Goal: Book appointment/travel/reservation

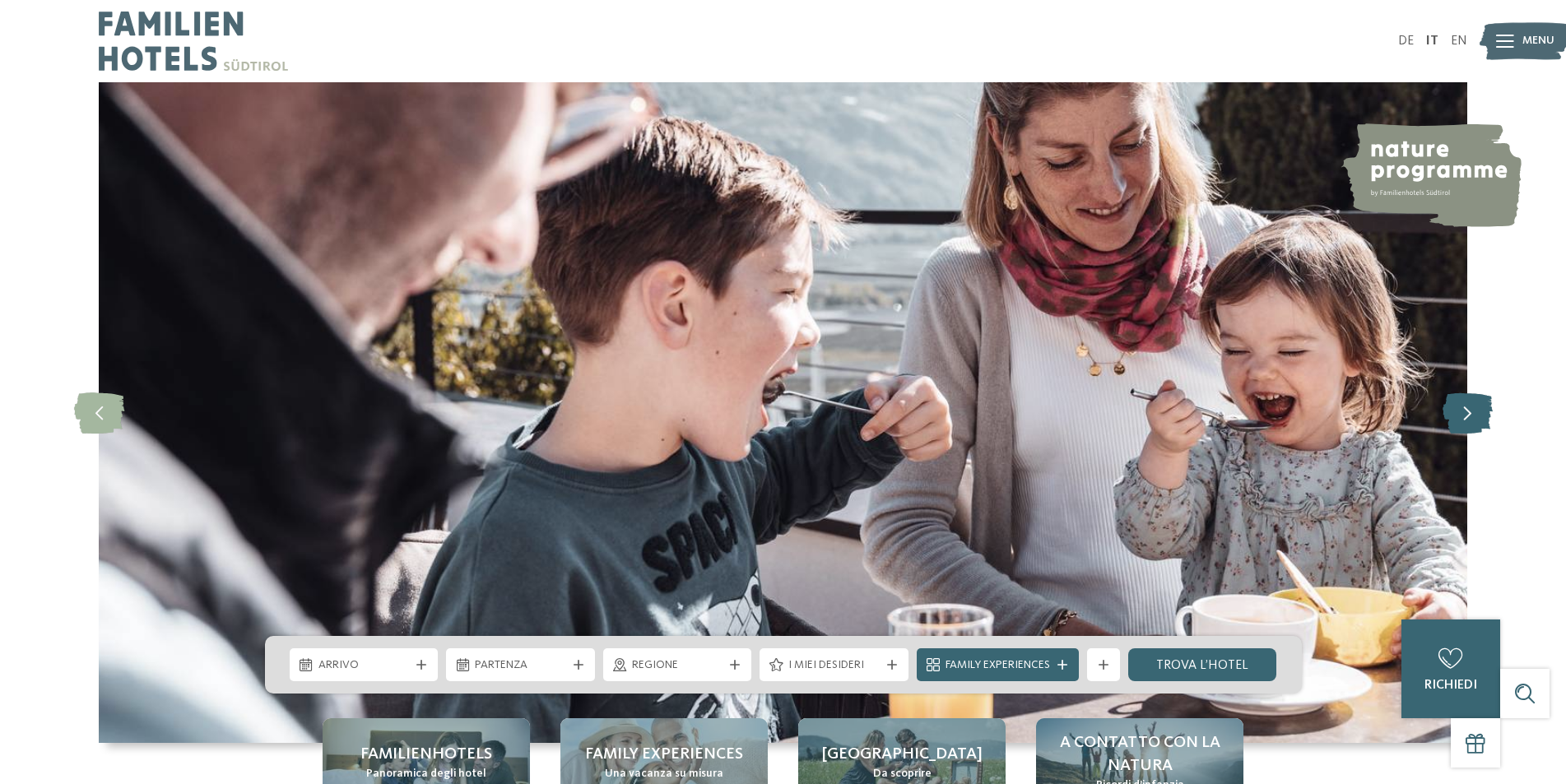
click at [1467, 415] on icon at bounding box center [1467, 413] width 50 height 41
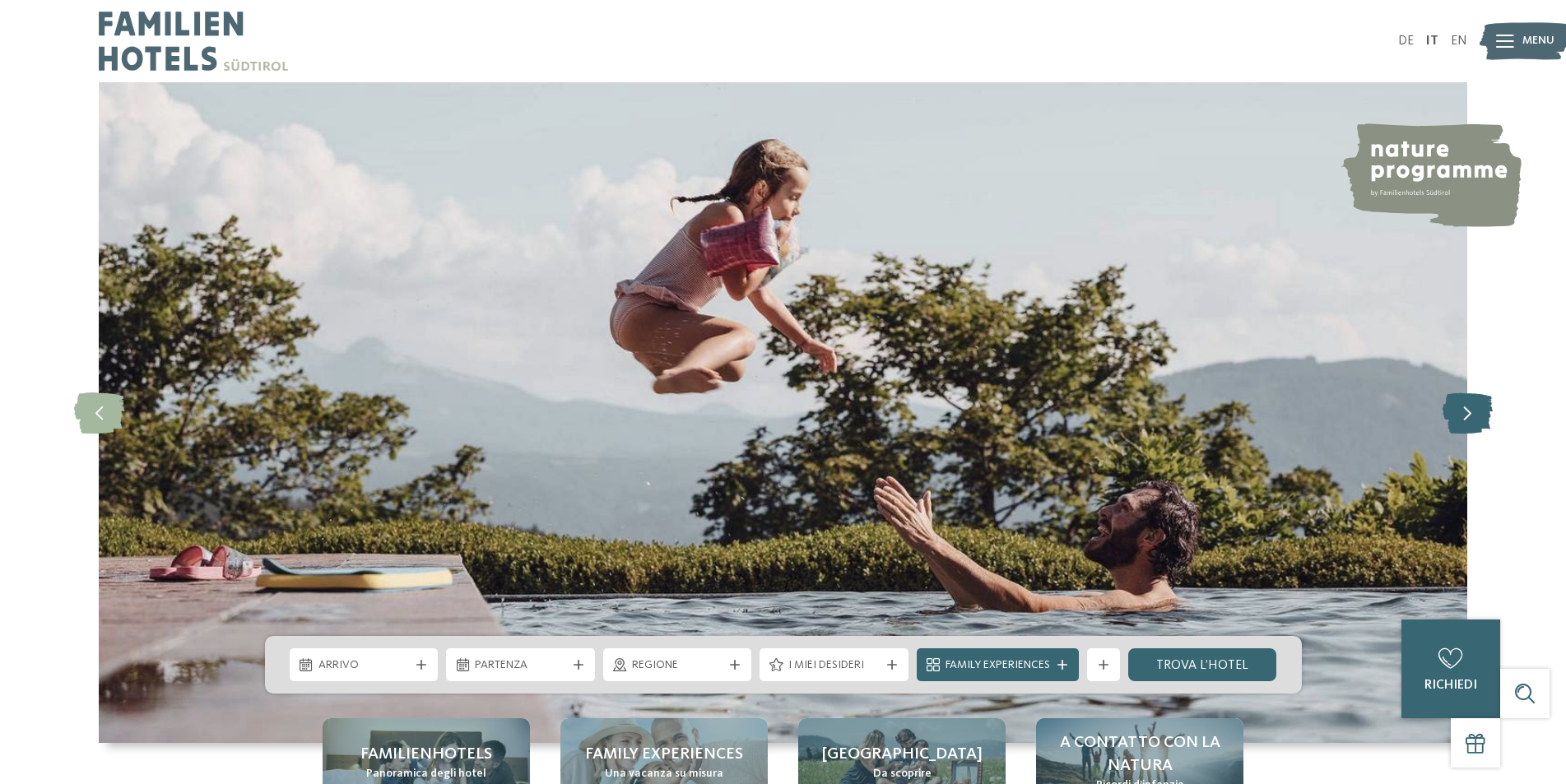
click at [1463, 414] on icon at bounding box center [1467, 413] width 50 height 41
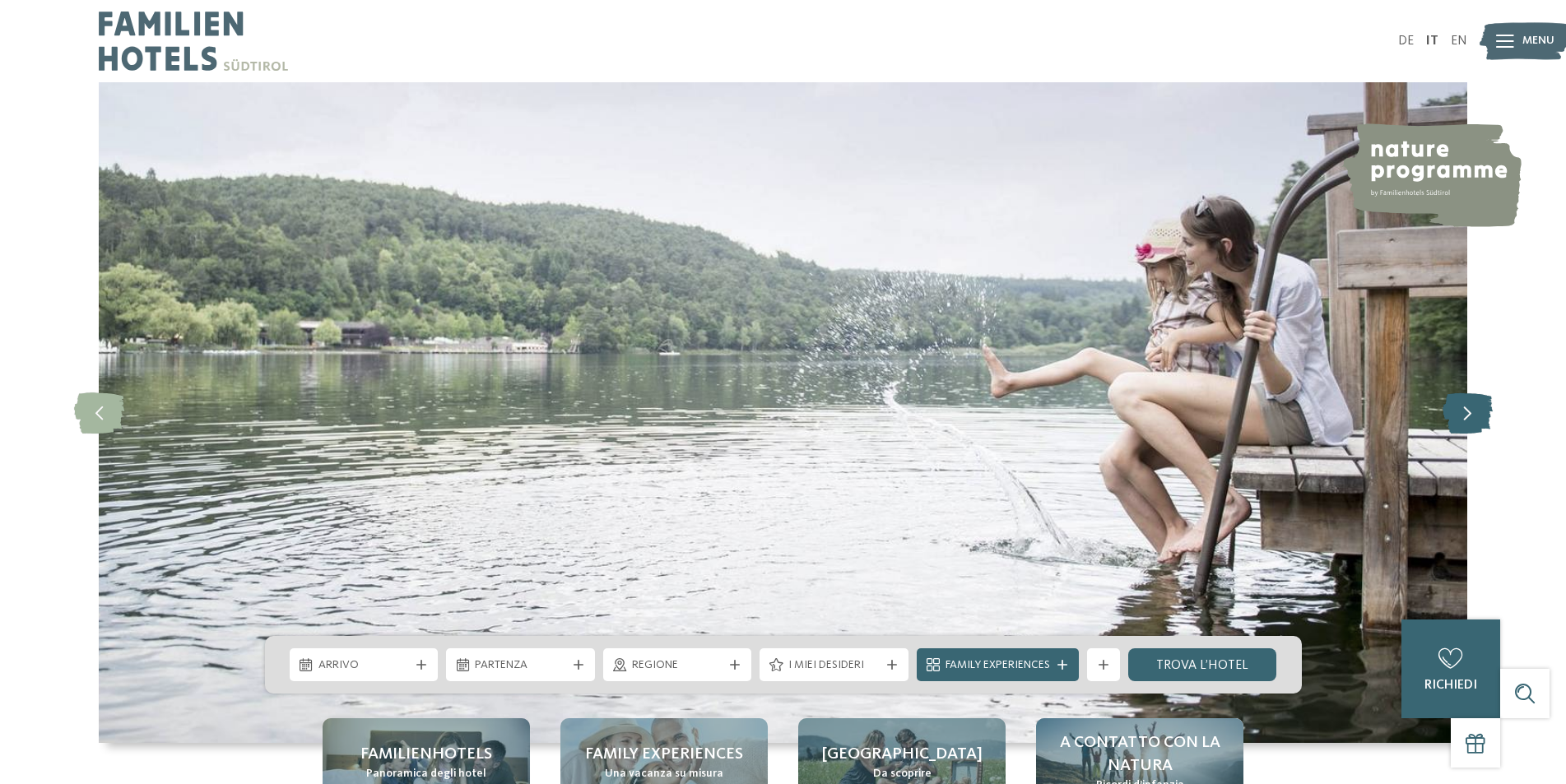
click at [1463, 414] on icon at bounding box center [1467, 413] width 50 height 41
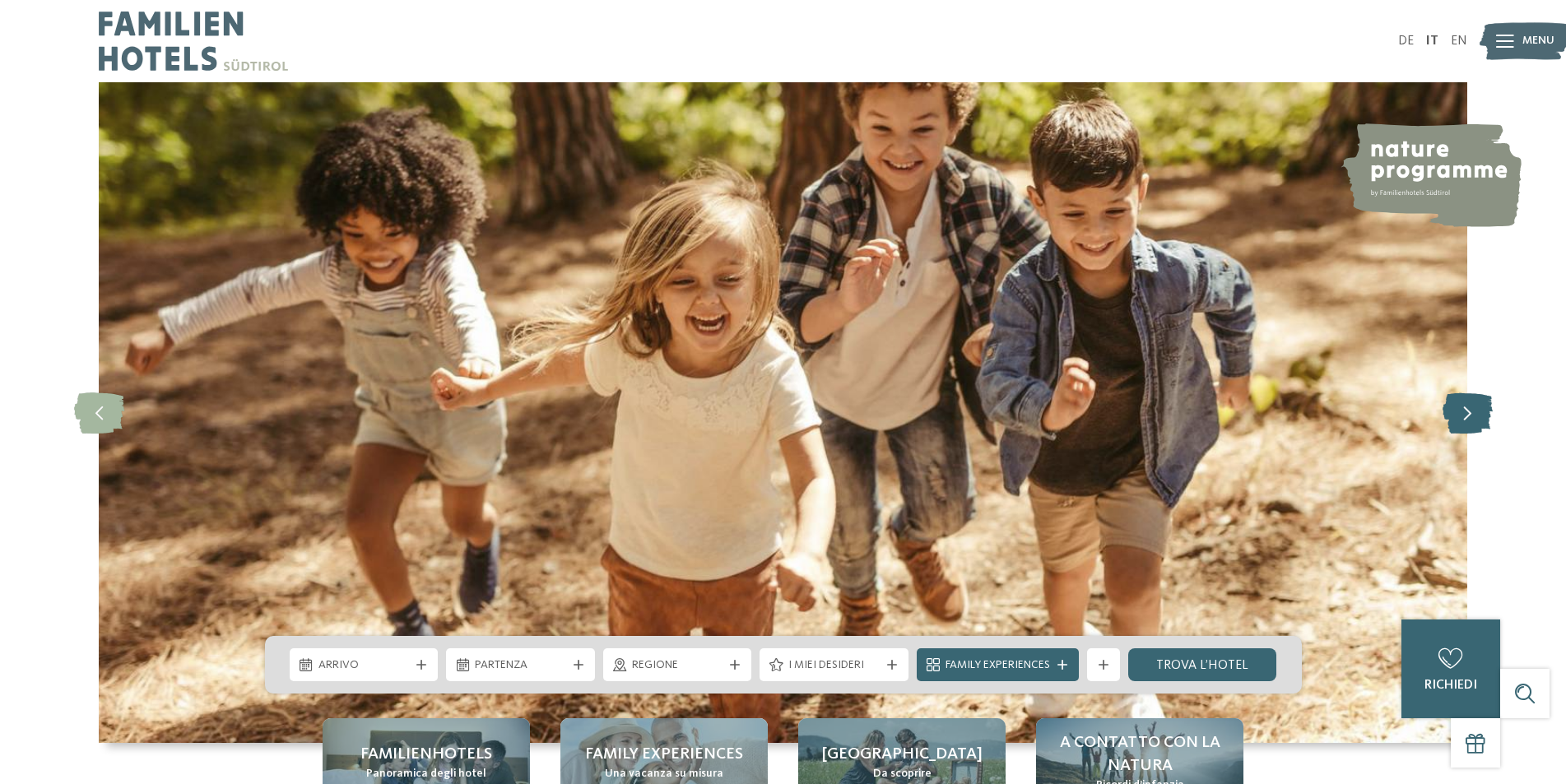
click at [1463, 414] on icon at bounding box center [1467, 413] width 50 height 41
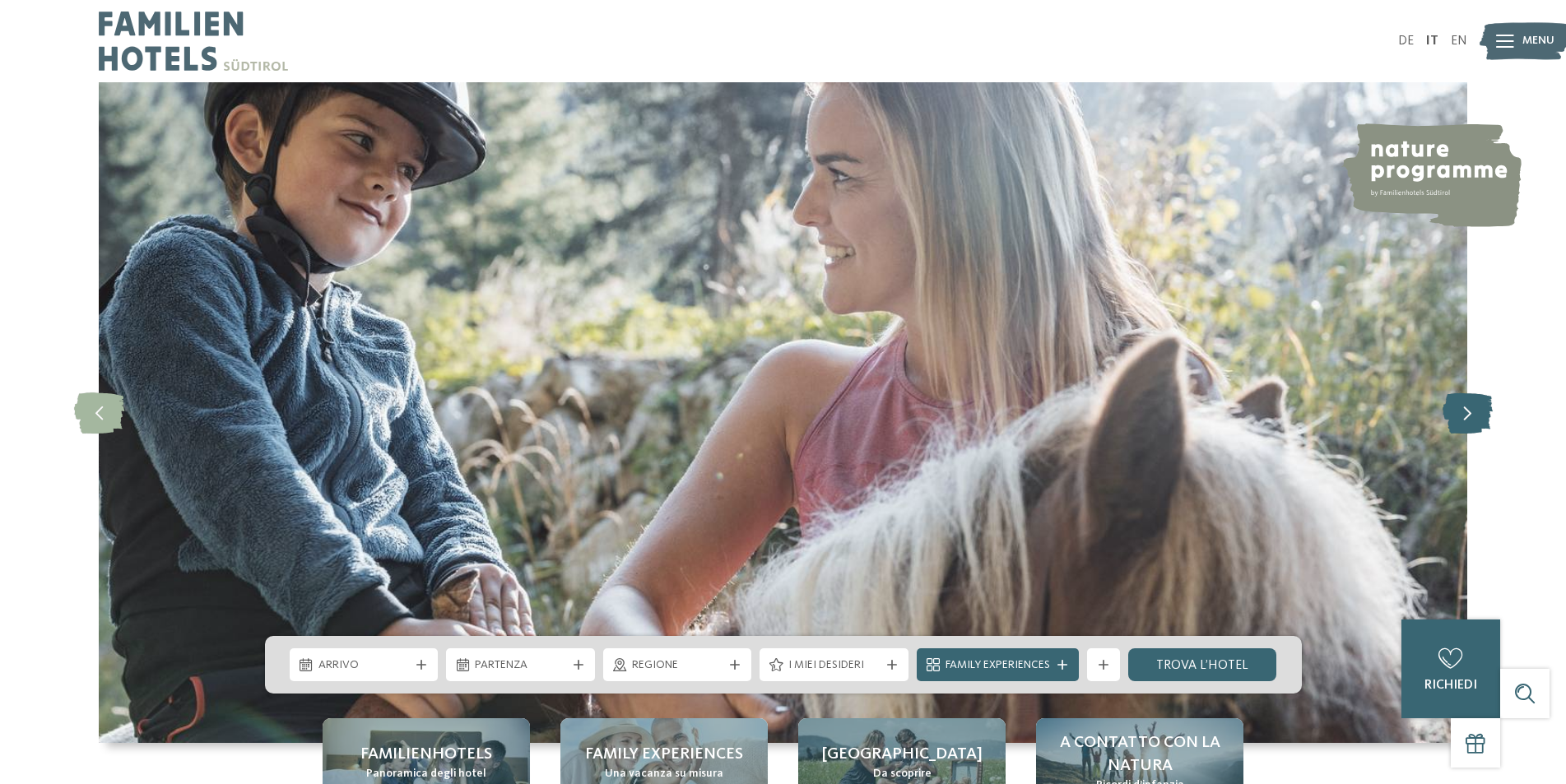
click at [1463, 414] on icon at bounding box center [1467, 413] width 50 height 41
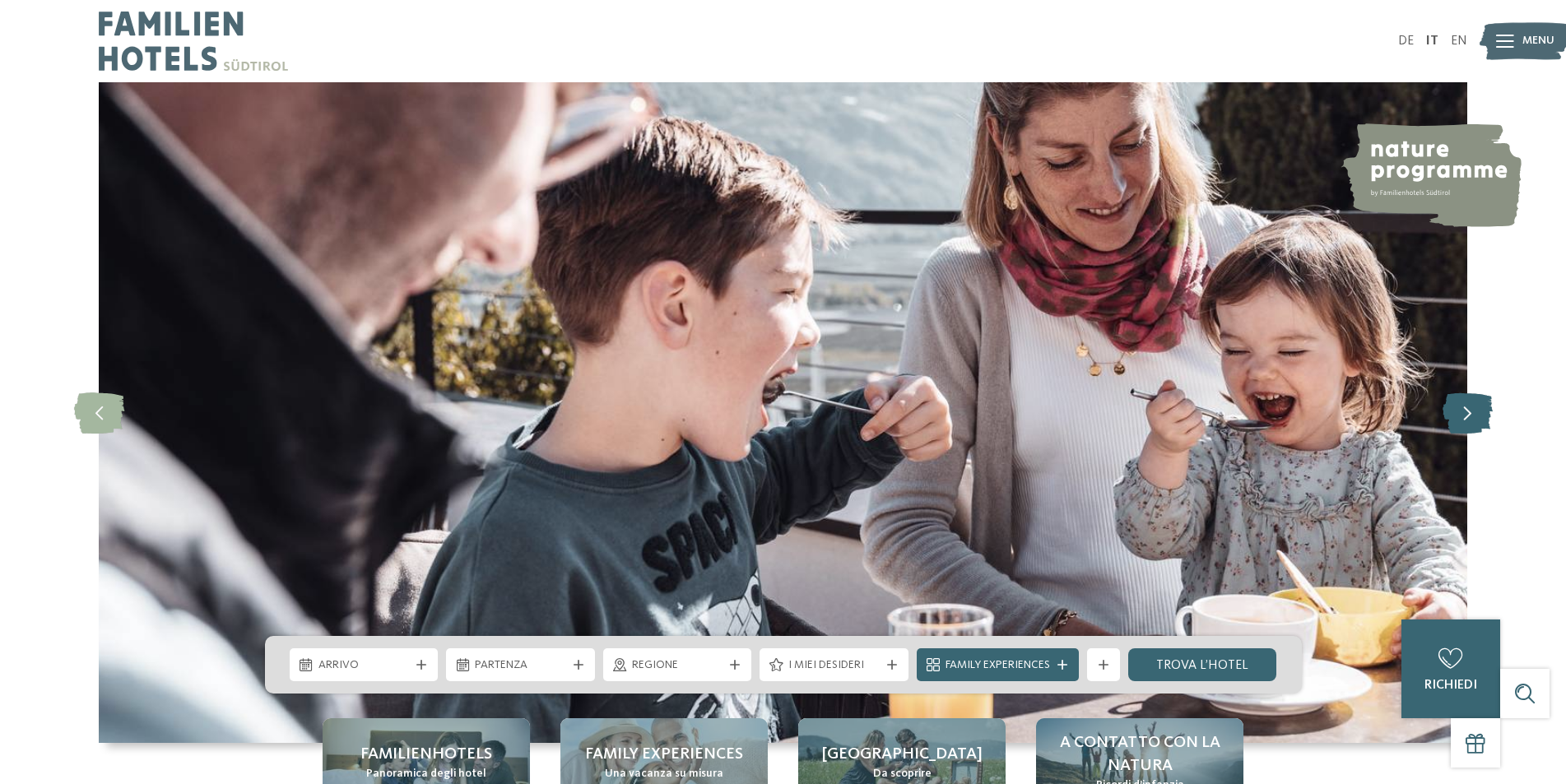
click at [1463, 414] on icon at bounding box center [1467, 413] width 50 height 41
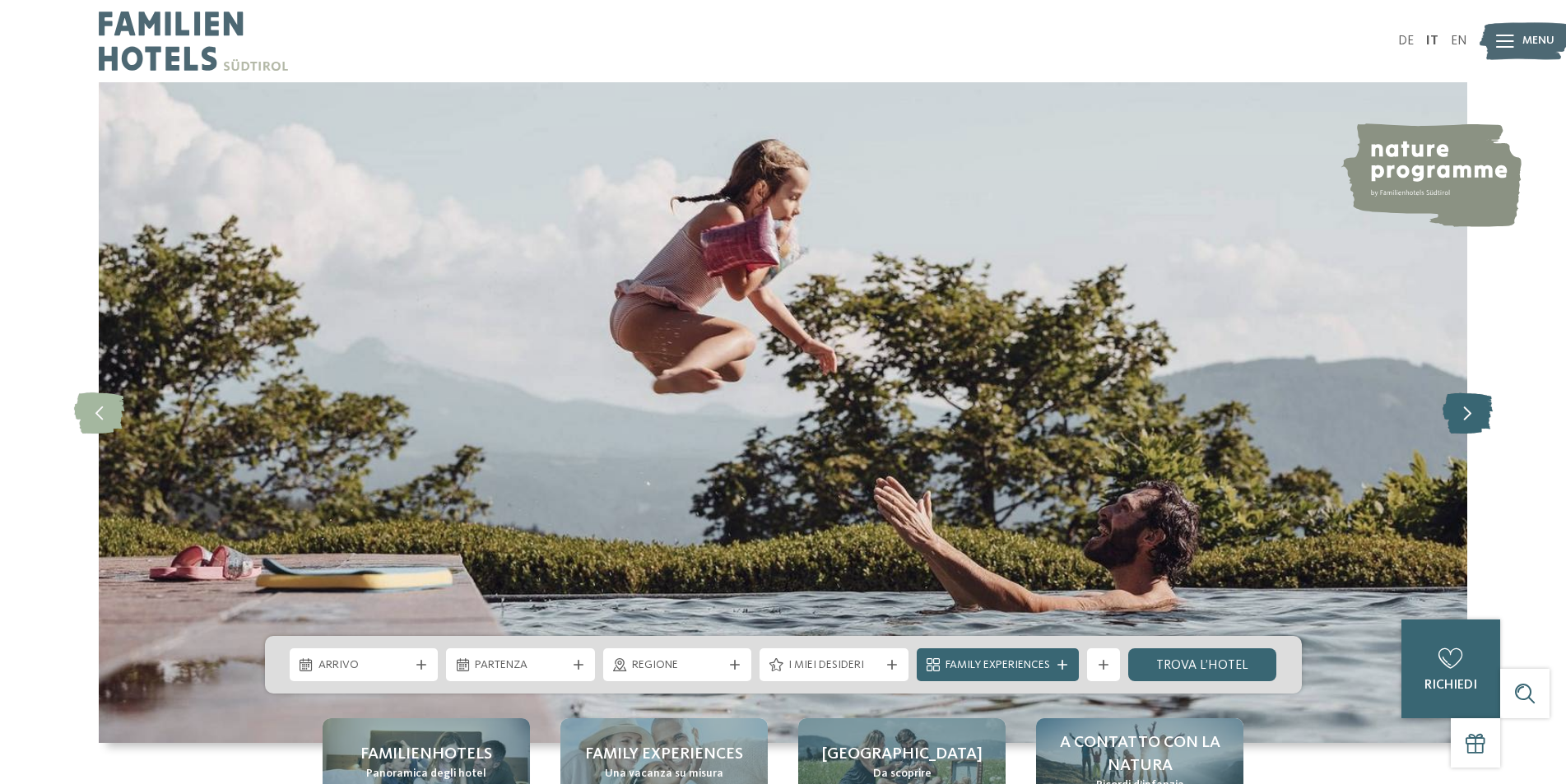
click at [1463, 414] on icon at bounding box center [1467, 413] width 50 height 41
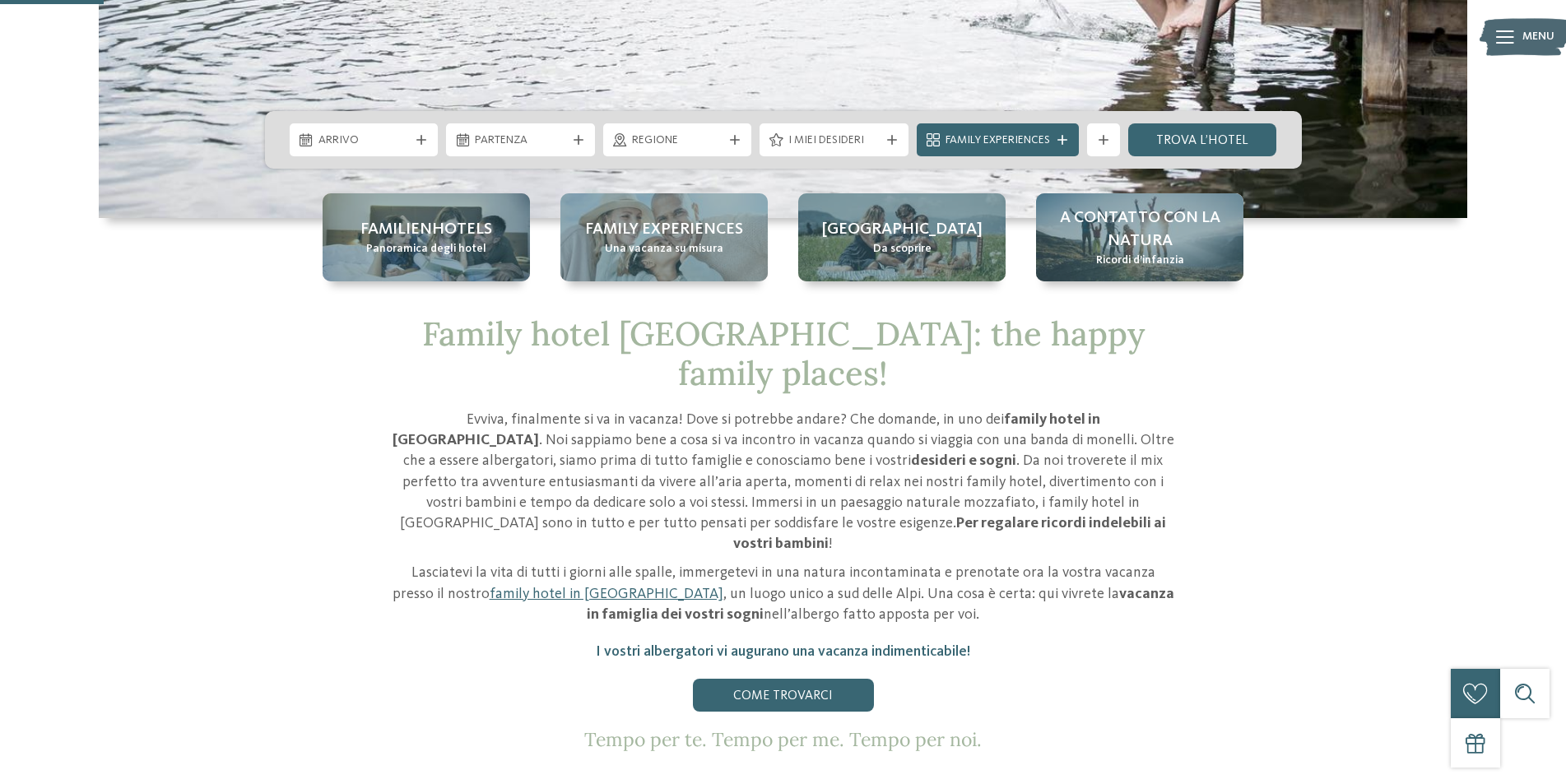
scroll to position [543, 0]
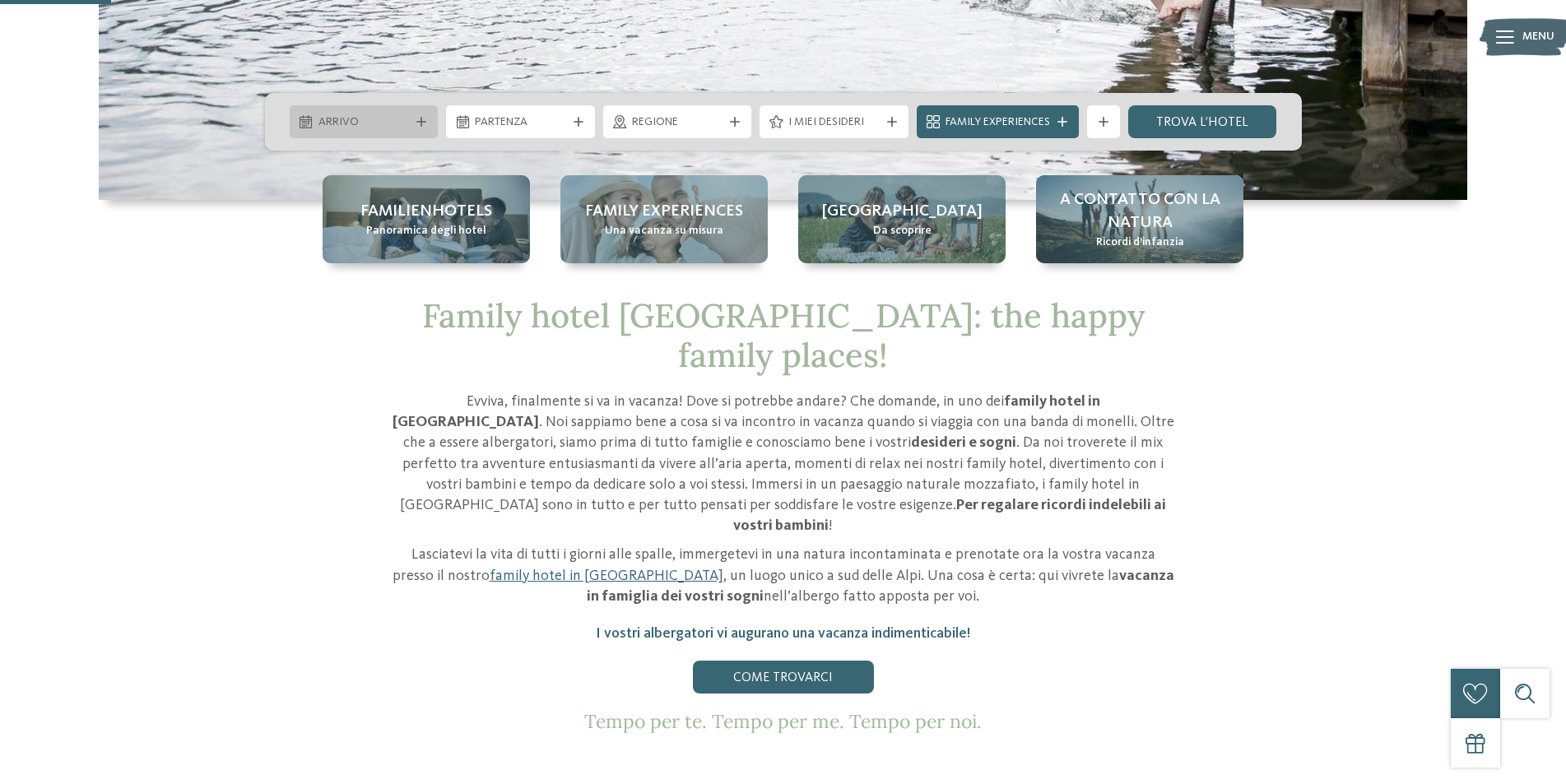
click at [419, 119] on icon at bounding box center [421, 122] width 10 height 10
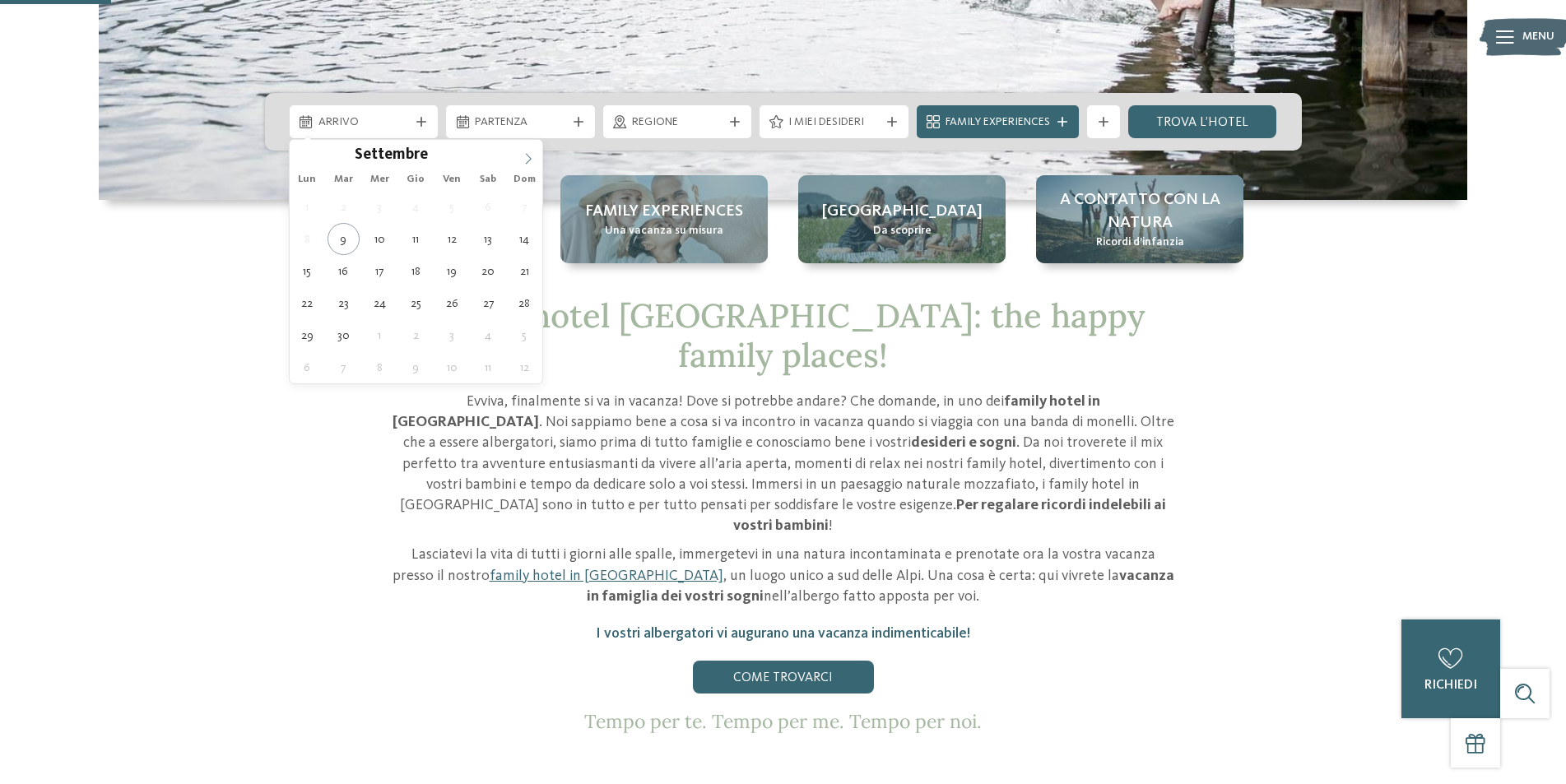
click at [527, 156] on icon at bounding box center [528, 159] width 12 height 12
type input "****"
click at [527, 156] on icon at bounding box center [528, 159] width 12 height 12
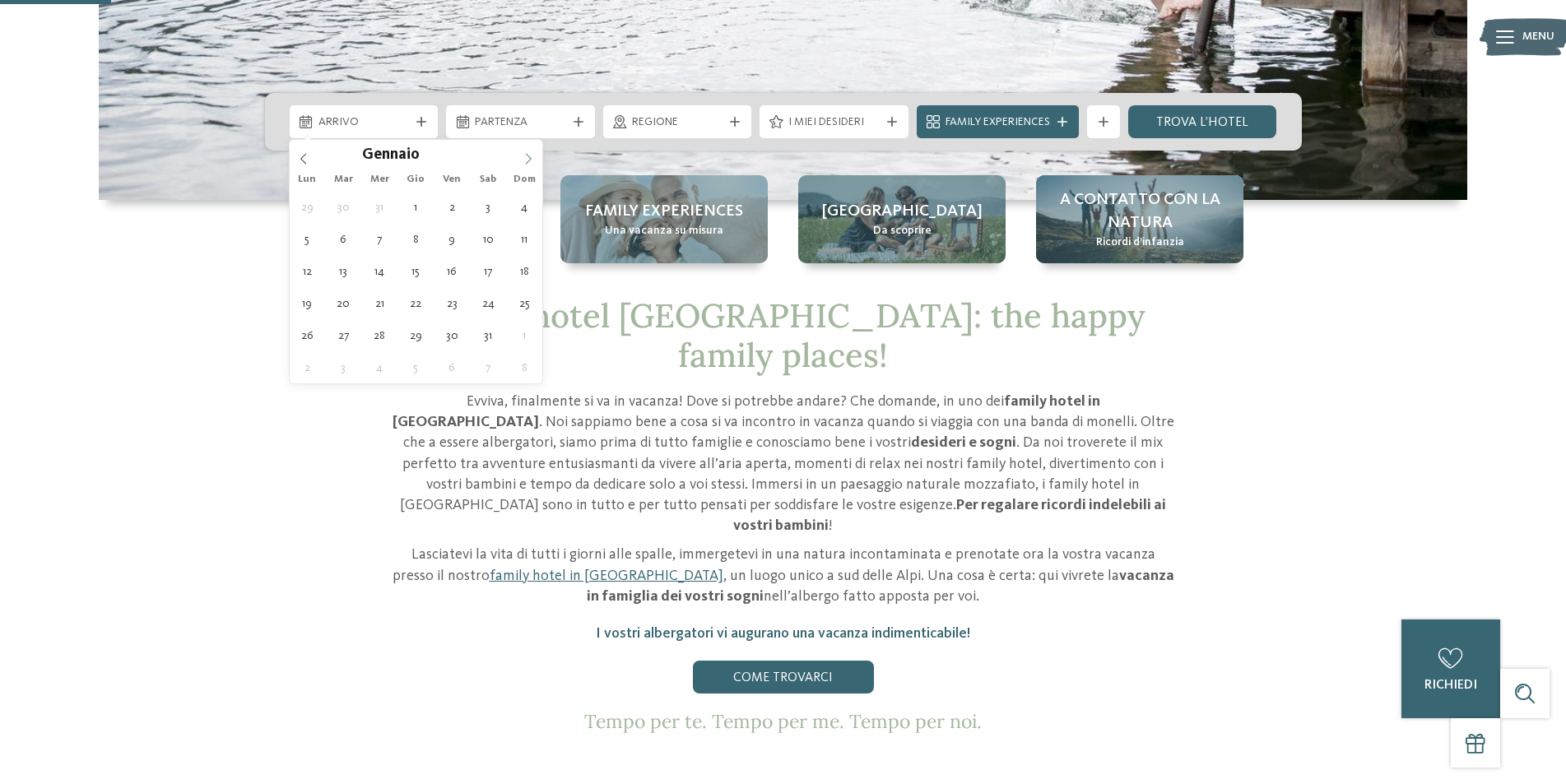
click at [527, 156] on icon at bounding box center [528, 159] width 12 height 12
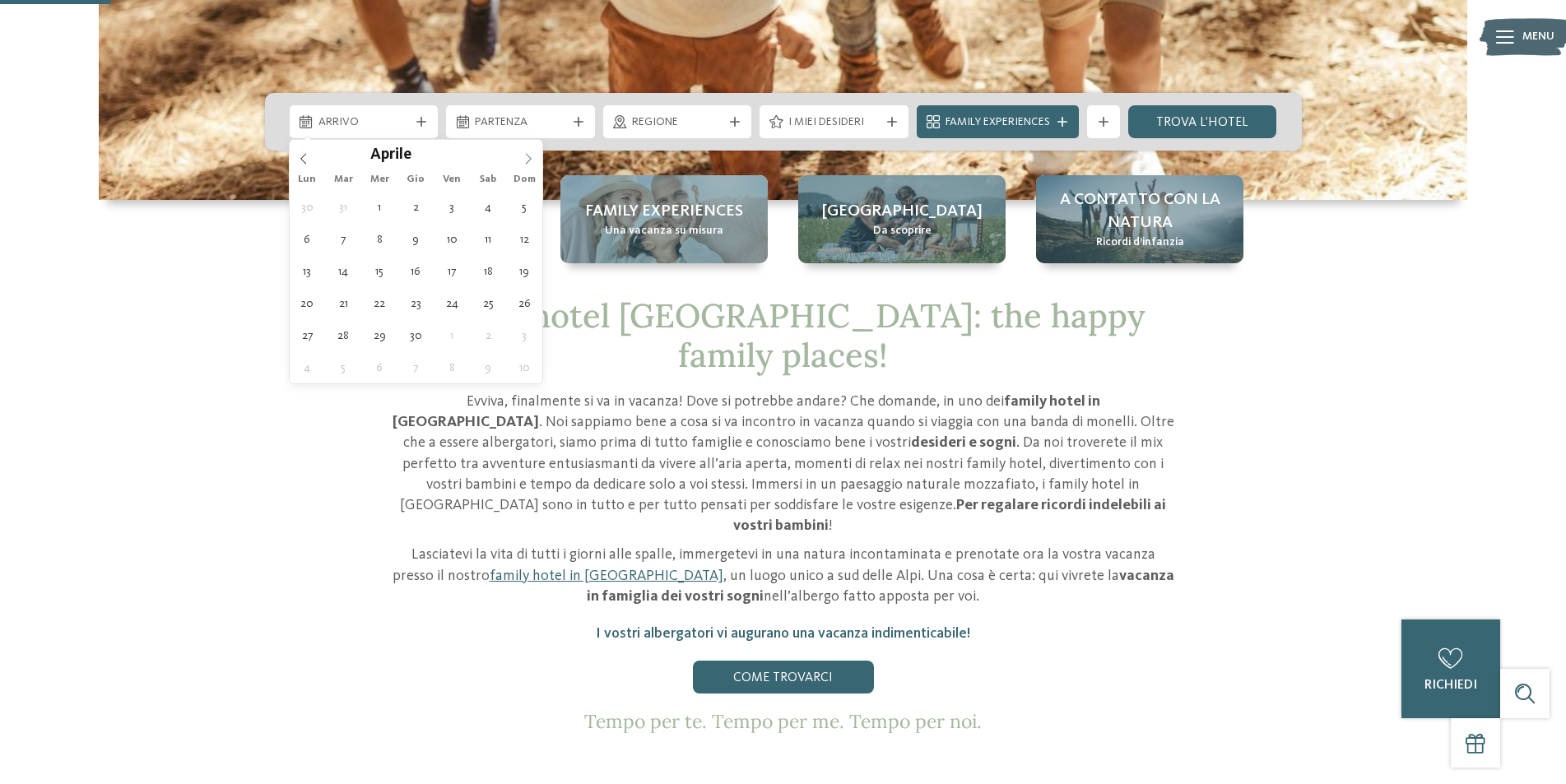
click at [527, 156] on icon at bounding box center [528, 159] width 12 height 12
type div "[DATE]"
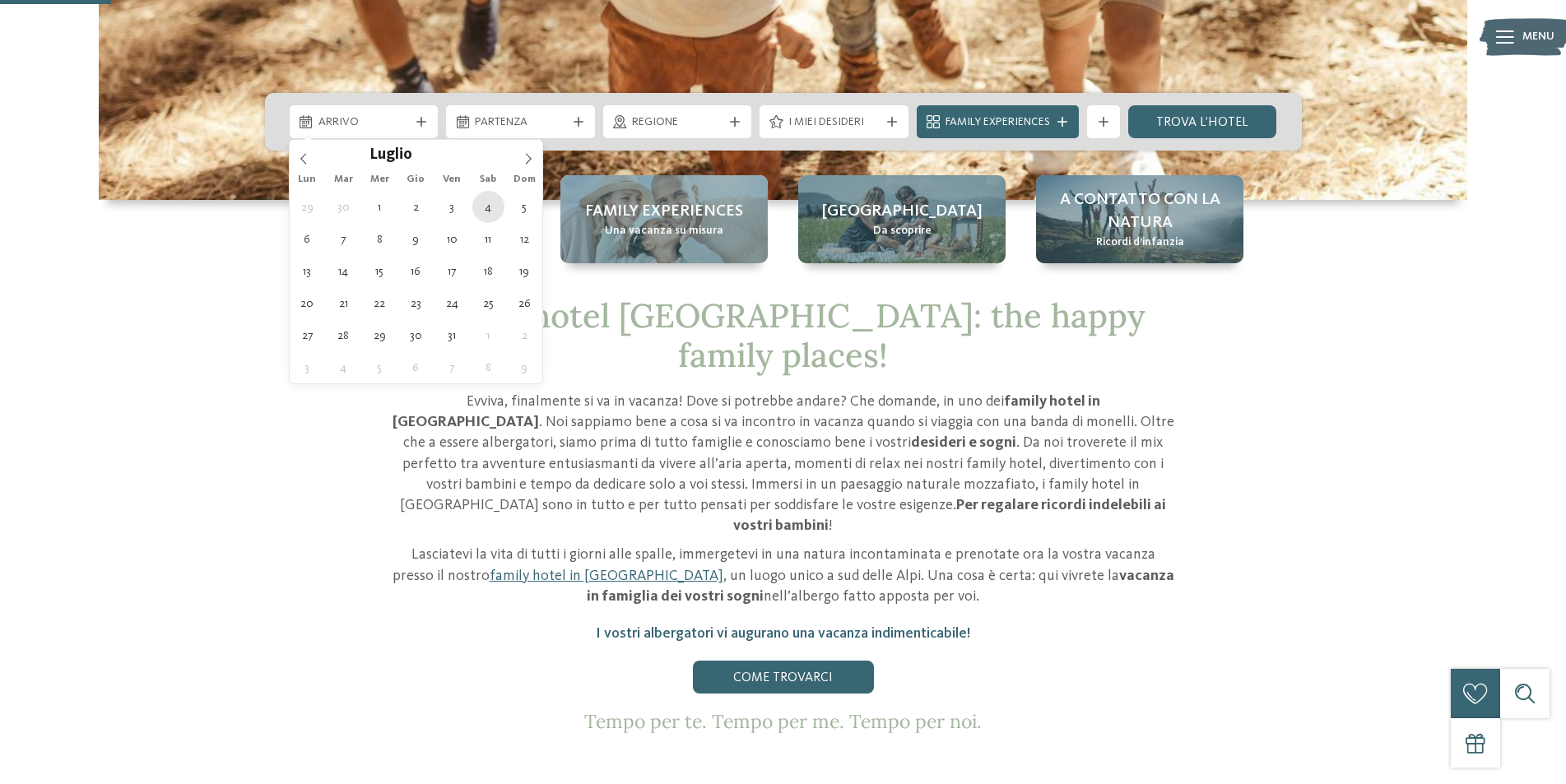
type input "****"
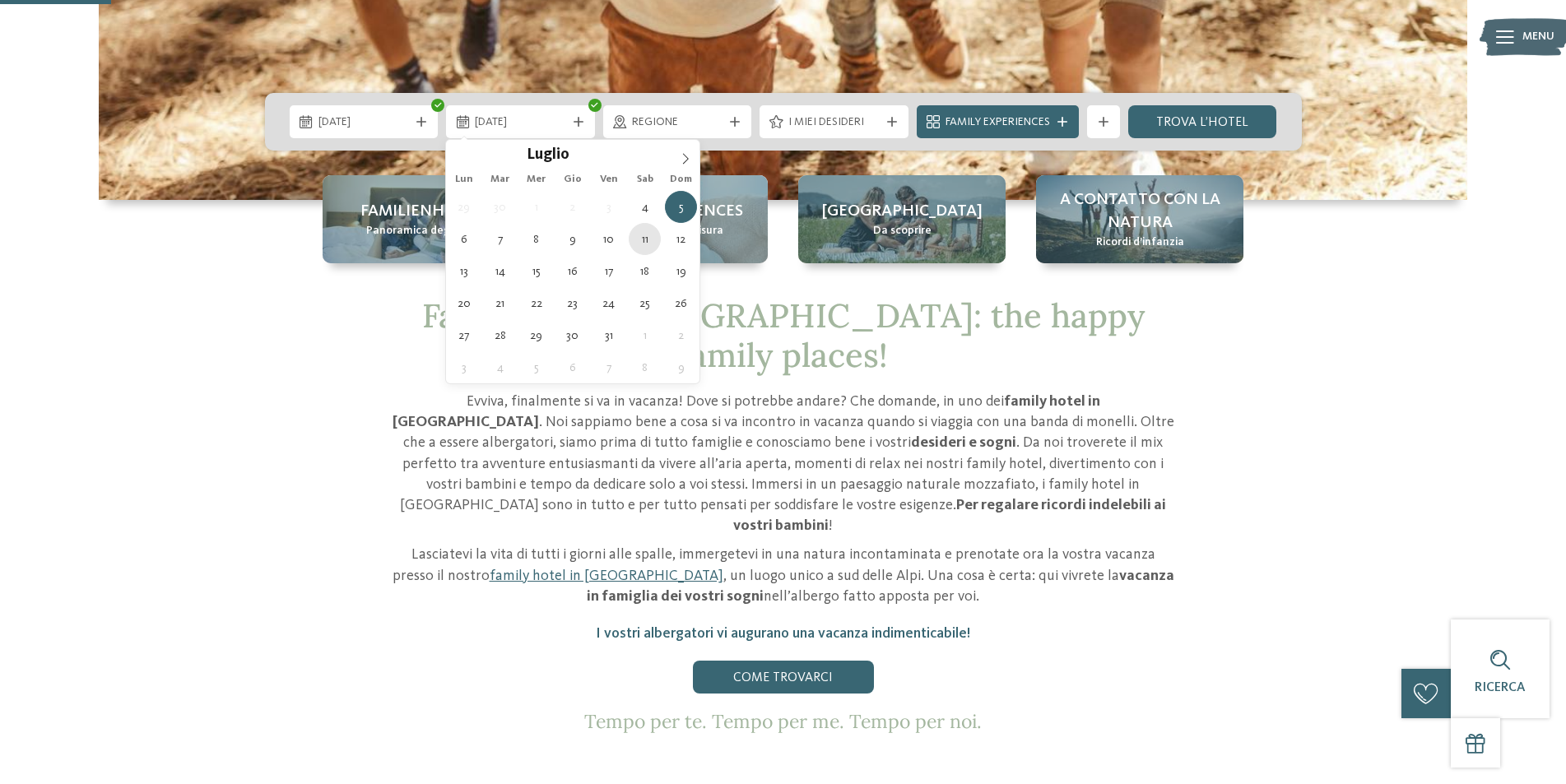
type div "[DATE]"
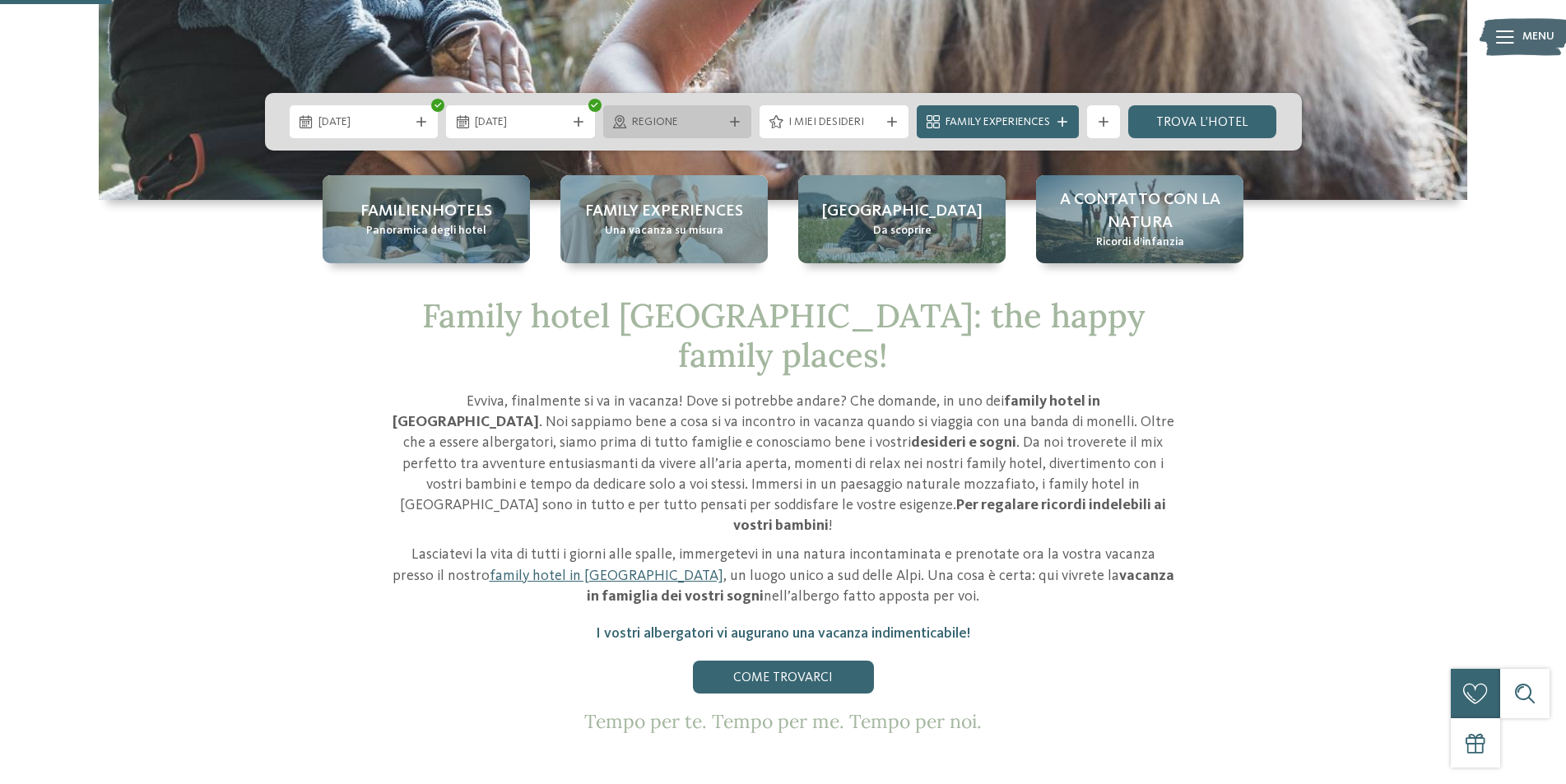
click at [739, 125] on icon at bounding box center [734, 122] width 10 height 10
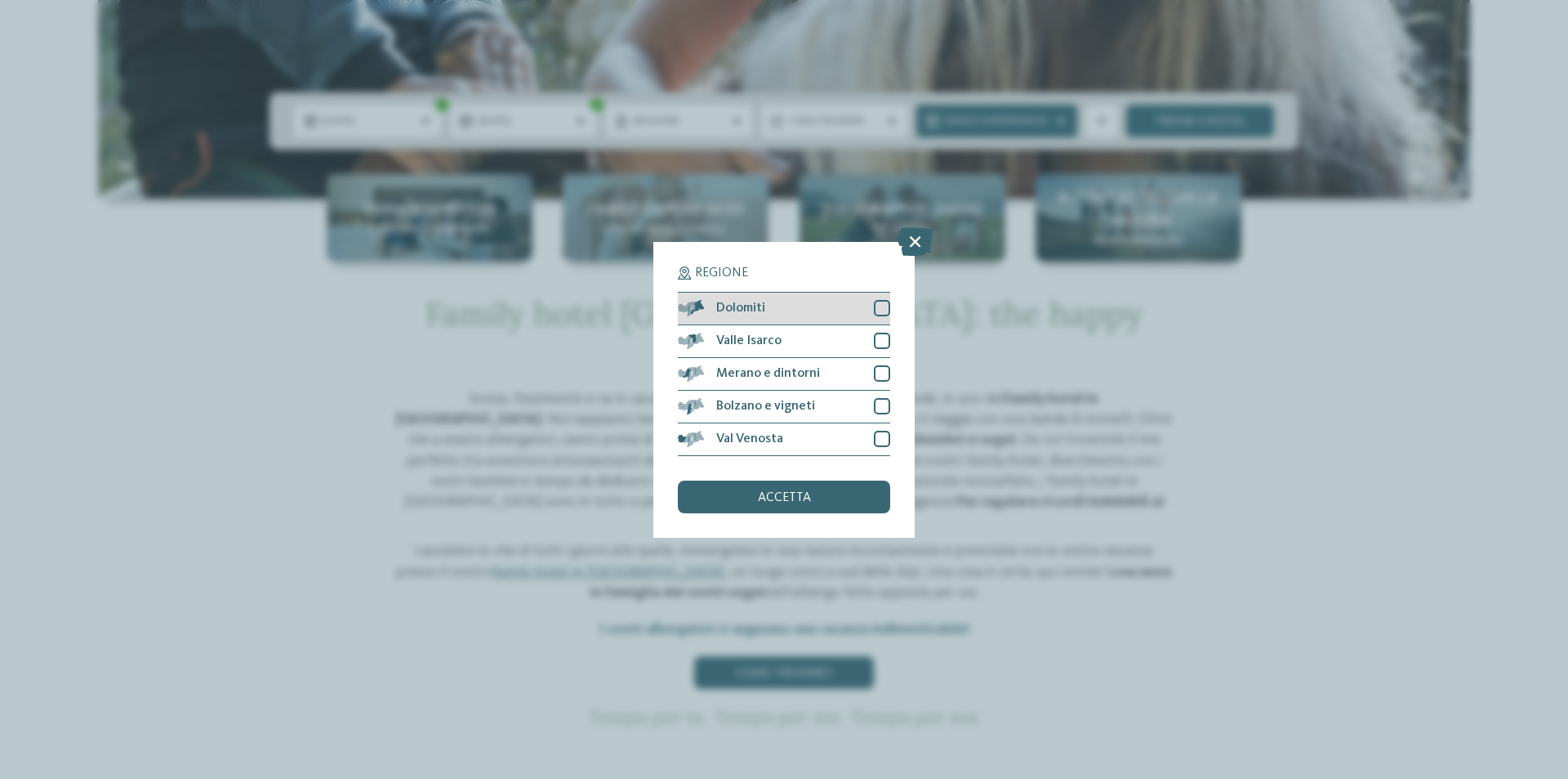
click at [884, 309] on div at bounding box center [882, 308] width 17 height 17
click at [885, 343] on div at bounding box center [882, 340] width 17 height 17
click at [884, 371] on div at bounding box center [882, 373] width 17 height 17
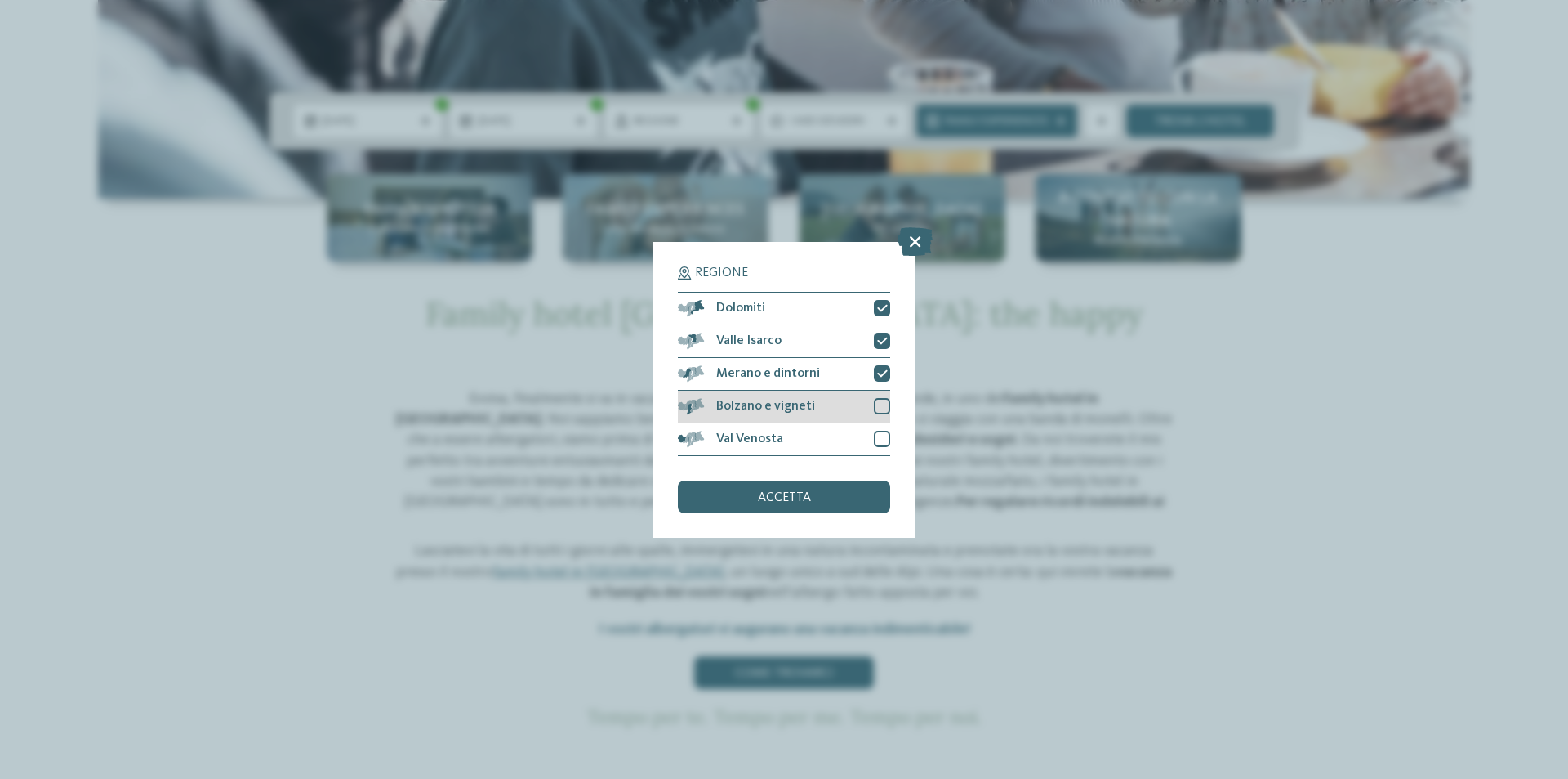
click at [882, 404] on div at bounding box center [882, 406] width 17 height 17
click at [881, 447] on div "Val Venosta" at bounding box center [784, 440] width 212 height 33
click at [777, 496] on span "accetta" at bounding box center [784, 497] width 53 height 13
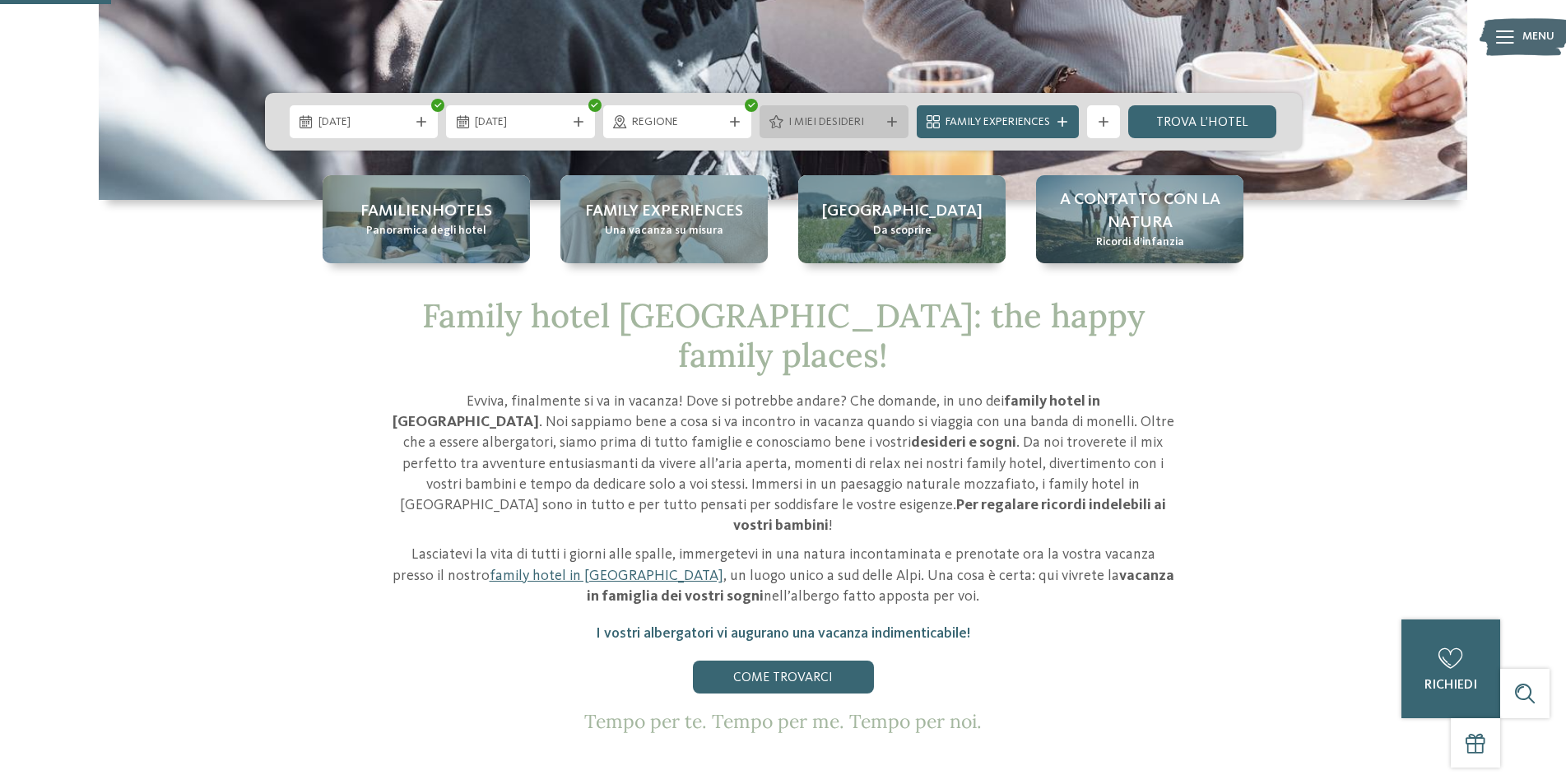
click at [892, 124] on icon at bounding box center [891, 122] width 10 height 10
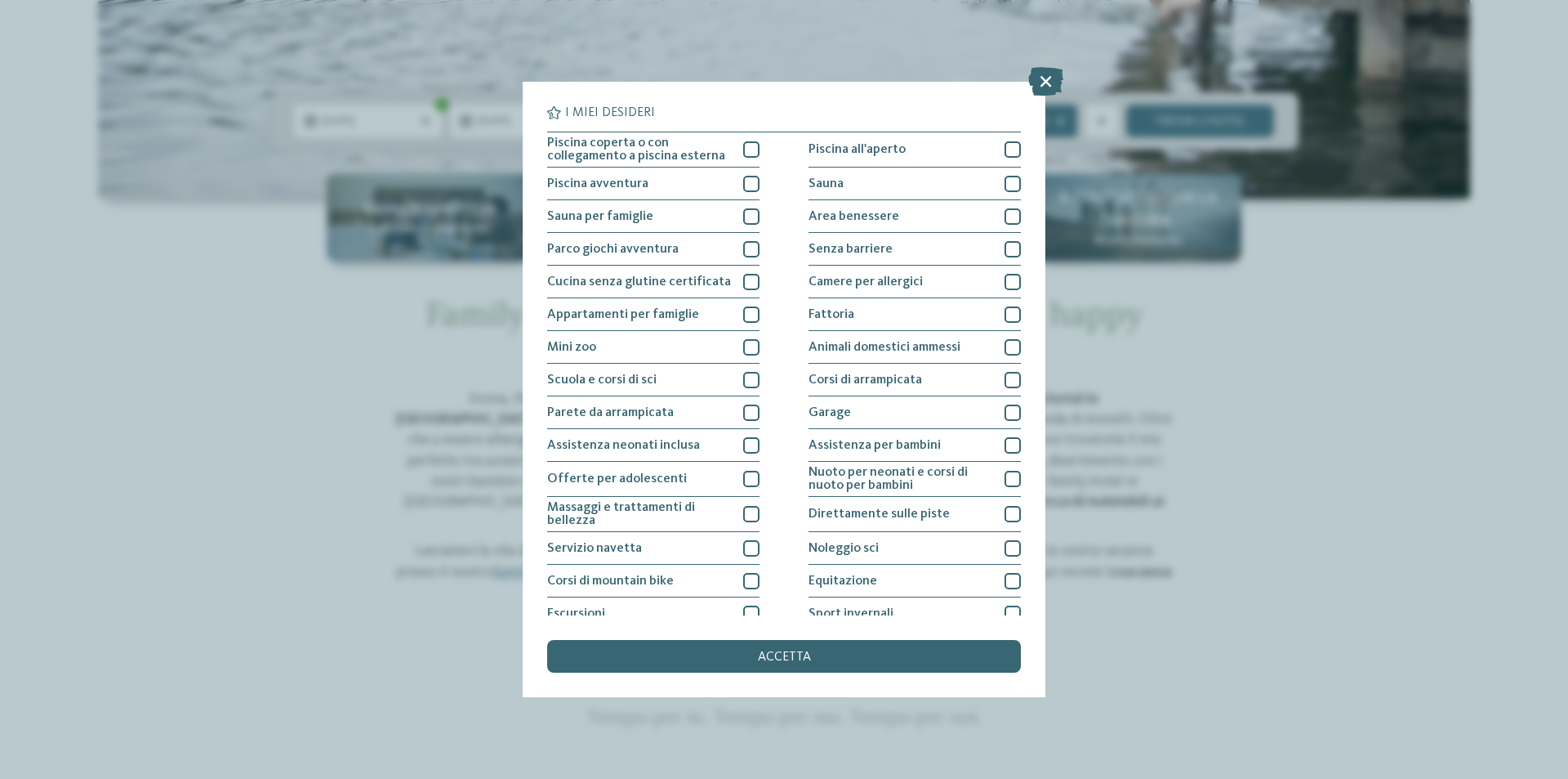
drag, startPoint x: 1038, startPoint y: 78, endPoint x: 1055, endPoint y: 154, distance: 77.9
click at [1038, 80] on icon at bounding box center [1046, 81] width 35 height 28
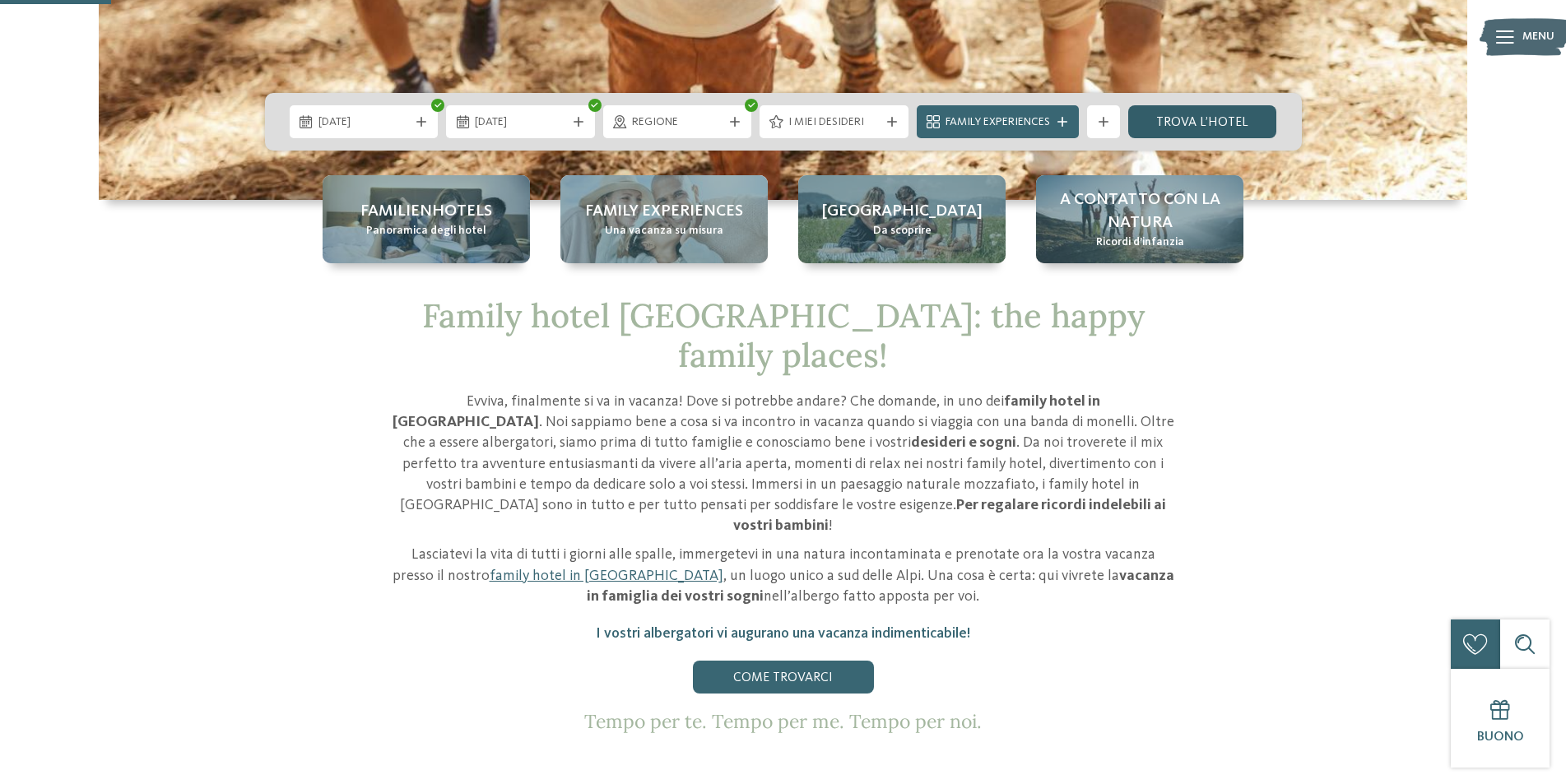
click at [1182, 124] on link "trova l’hotel" at bounding box center [1203, 122] width 149 height 33
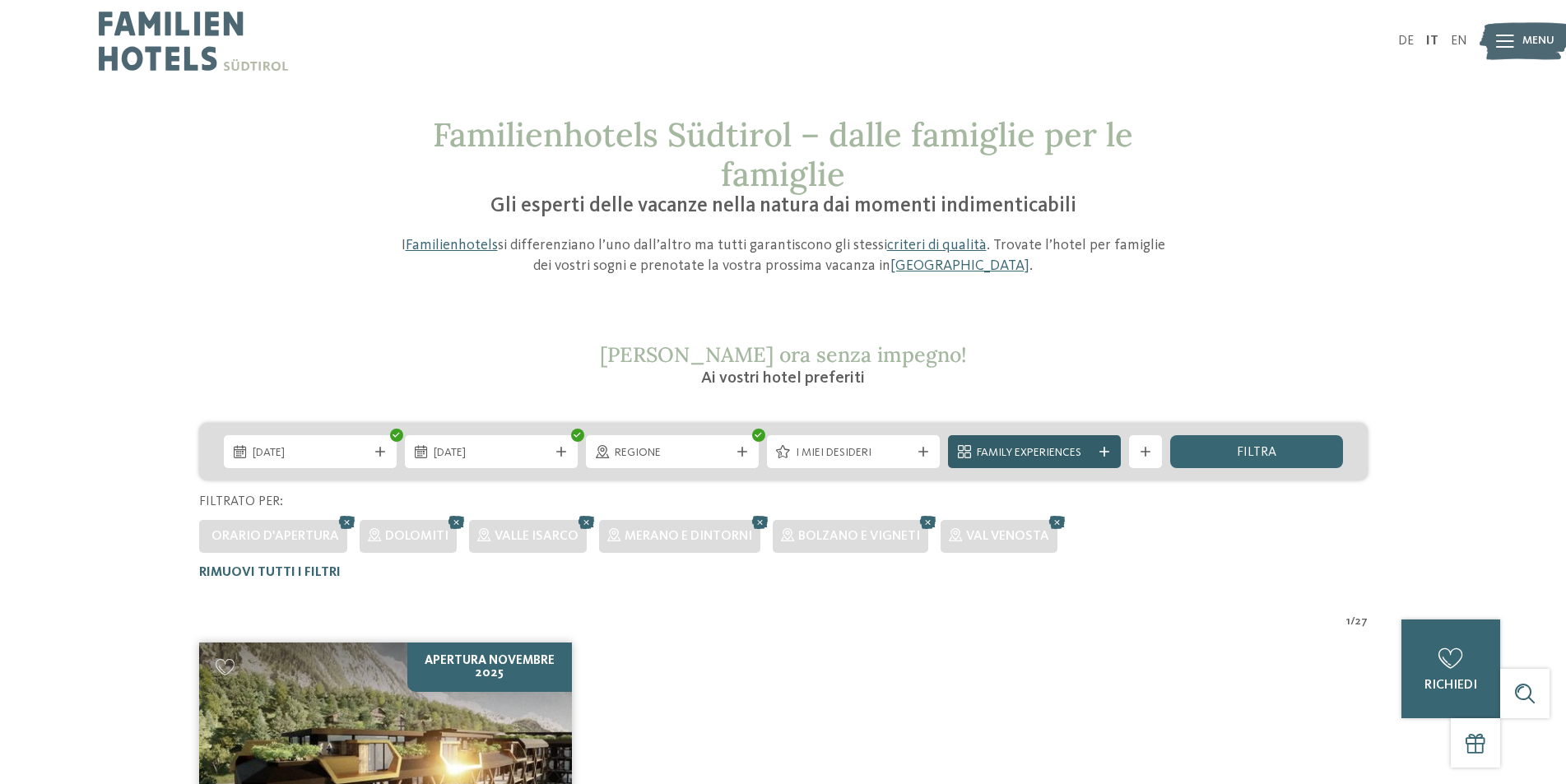
click at [1107, 455] on icon at bounding box center [1105, 451] width 10 height 10
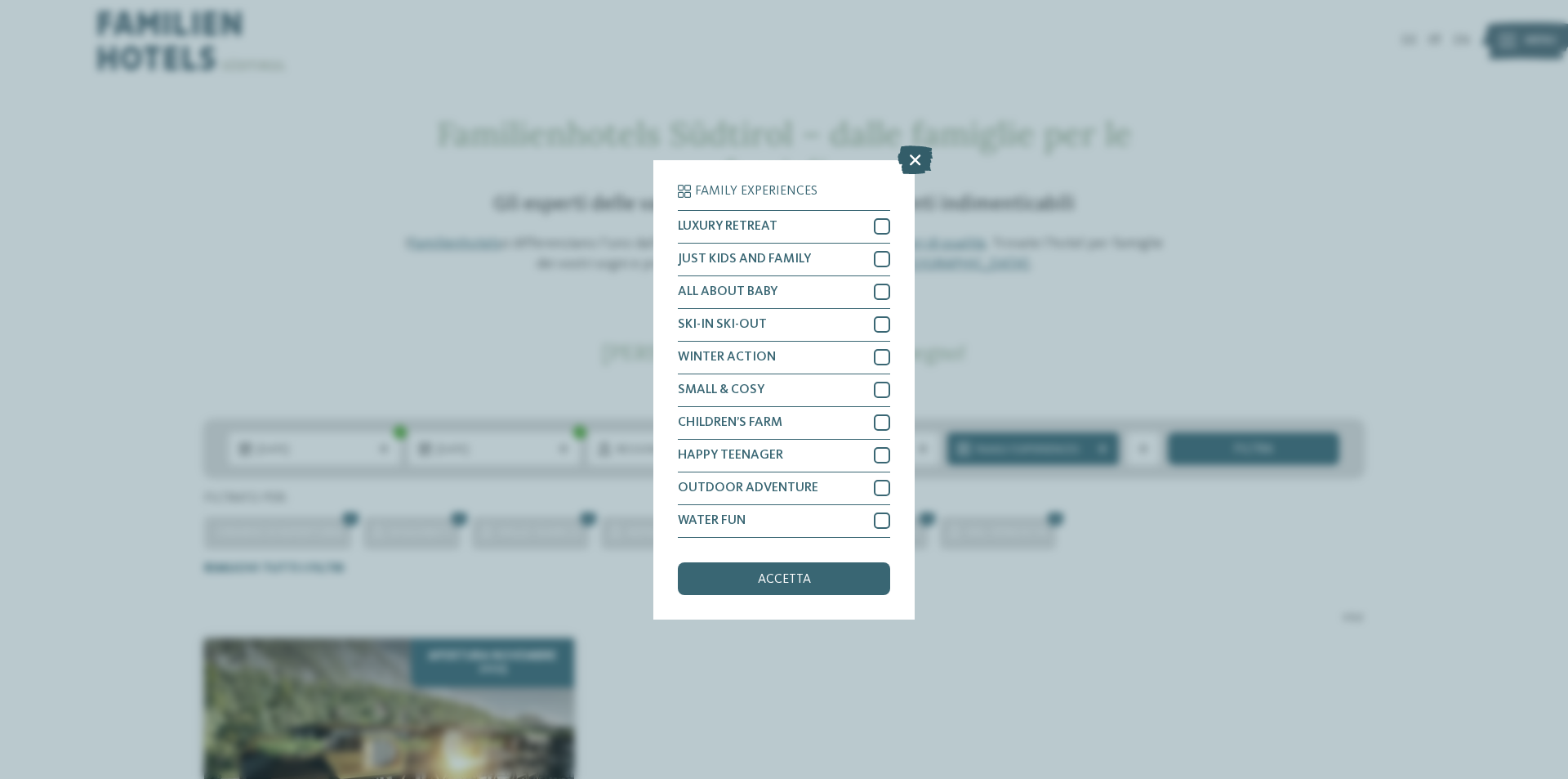
click at [905, 164] on icon at bounding box center [915, 158] width 35 height 28
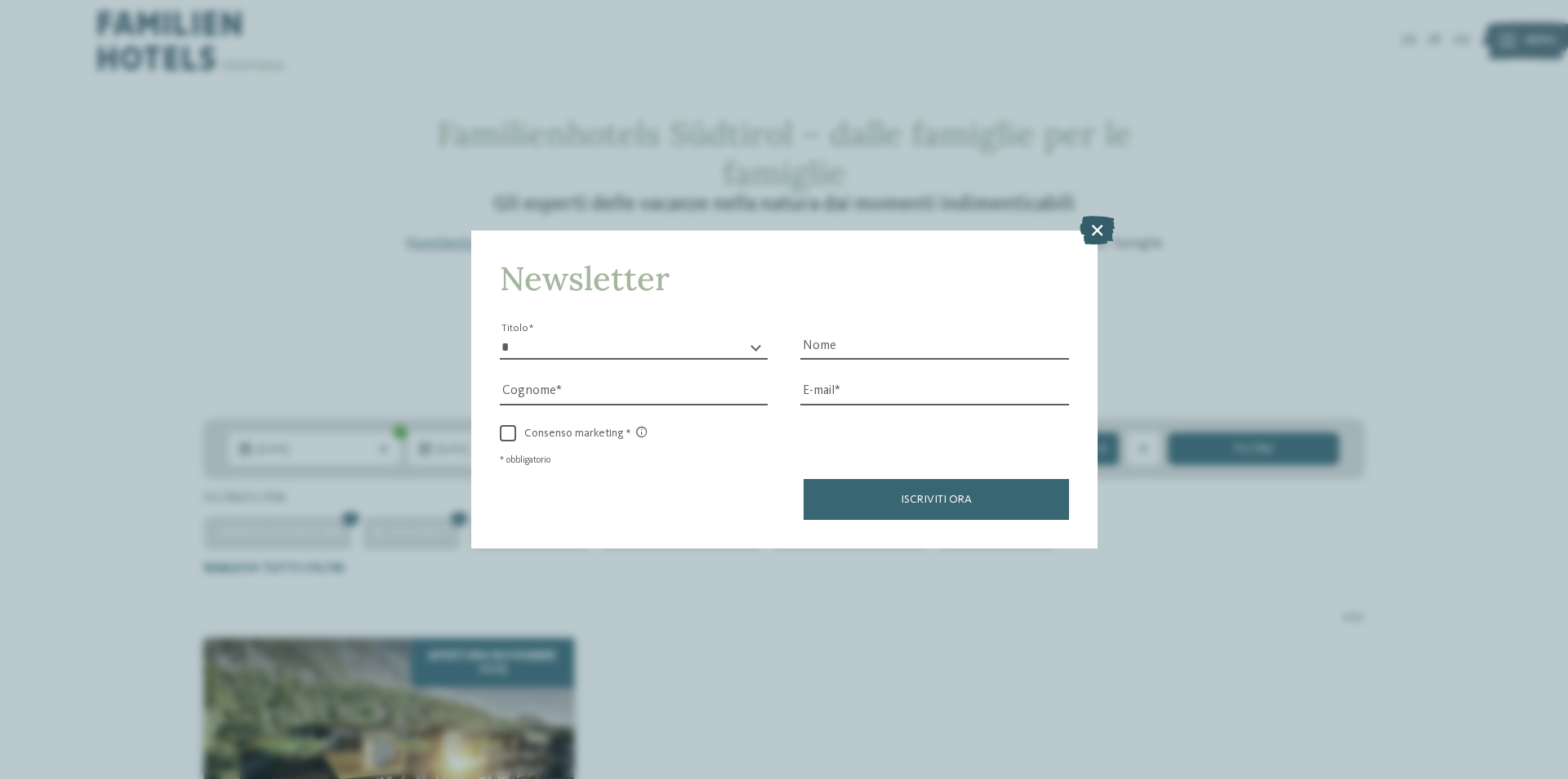
click at [1111, 229] on icon at bounding box center [1097, 229] width 35 height 28
